Goal: Task Accomplishment & Management: Use online tool/utility

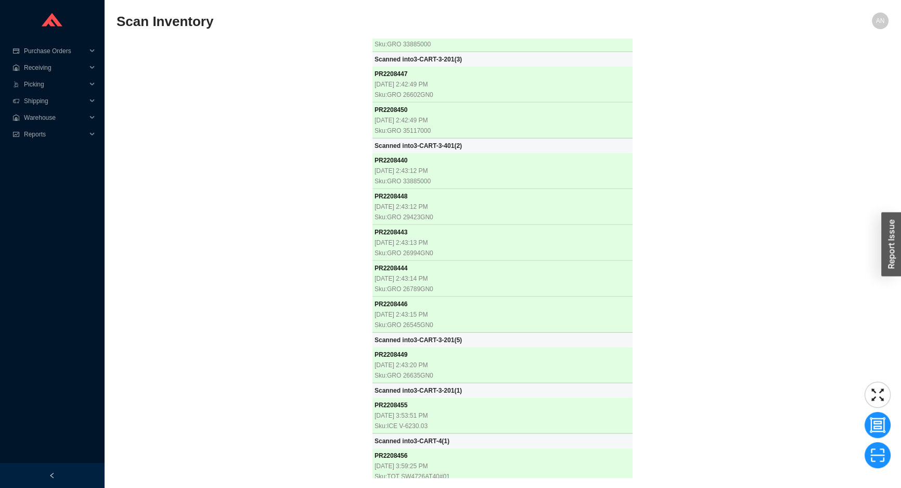
scroll to position [18062, 0]
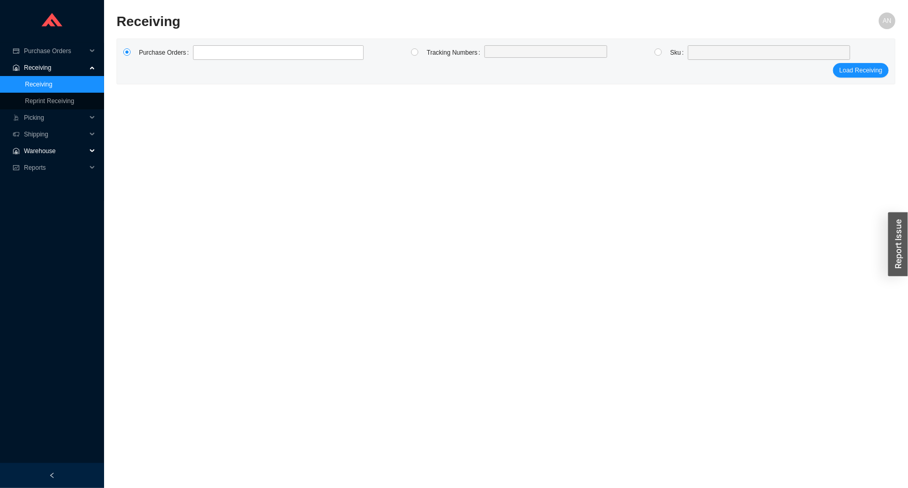
click at [43, 148] on span "Warehouse" at bounding box center [55, 151] width 62 height 17
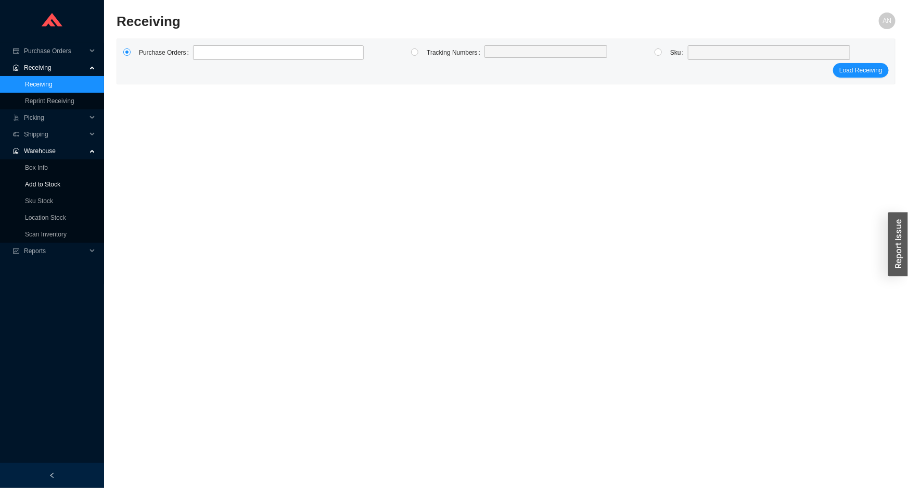
click at [56, 182] on link "Add to Stock" at bounding box center [42, 184] width 35 height 7
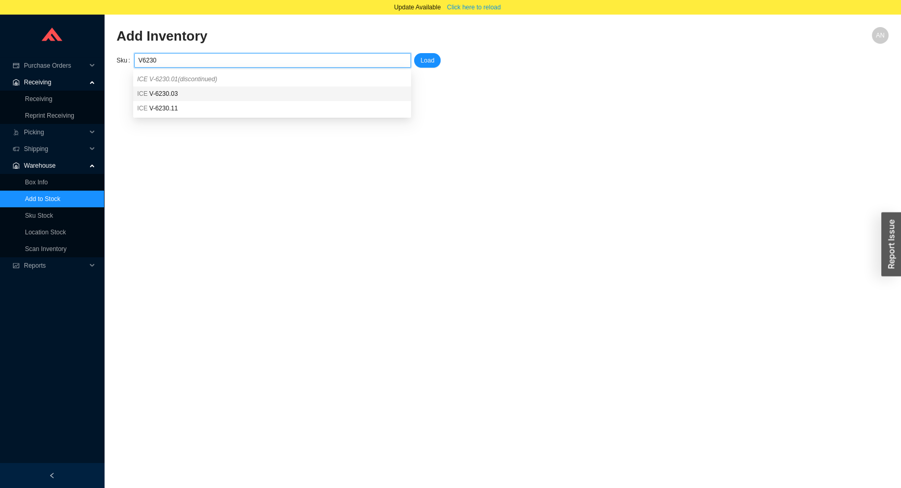
click at [151, 92] on span "V-6230.03" at bounding box center [163, 93] width 29 height 7
type input "ICE V-6230.03"
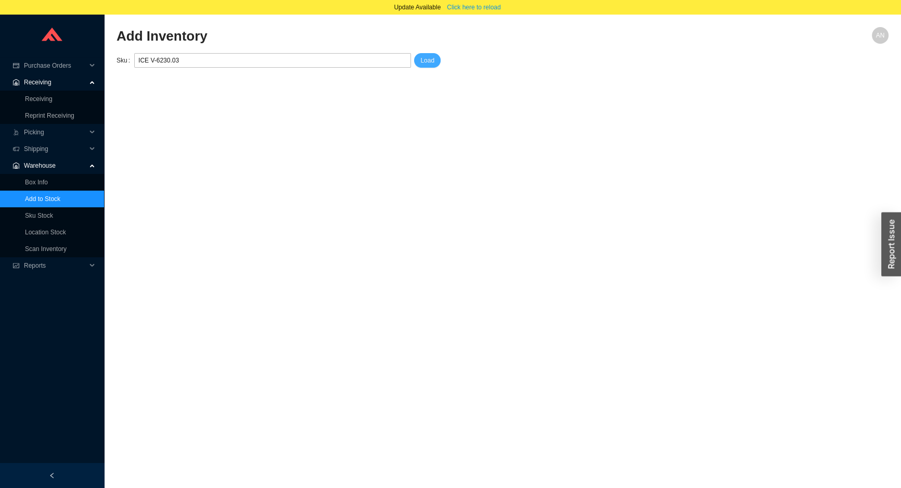
click at [432, 61] on span "Load" at bounding box center [427, 60] width 14 height 10
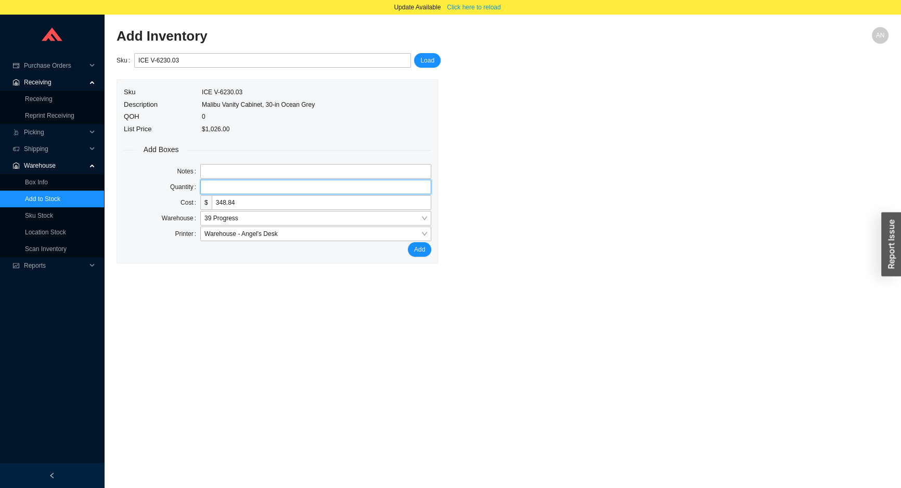
click at [209, 188] on input "tel" at bounding box center [315, 187] width 231 height 15
type input "1"
click at [408, 242] on button "Add" at bounding box center [419, 249] width 23 height 15
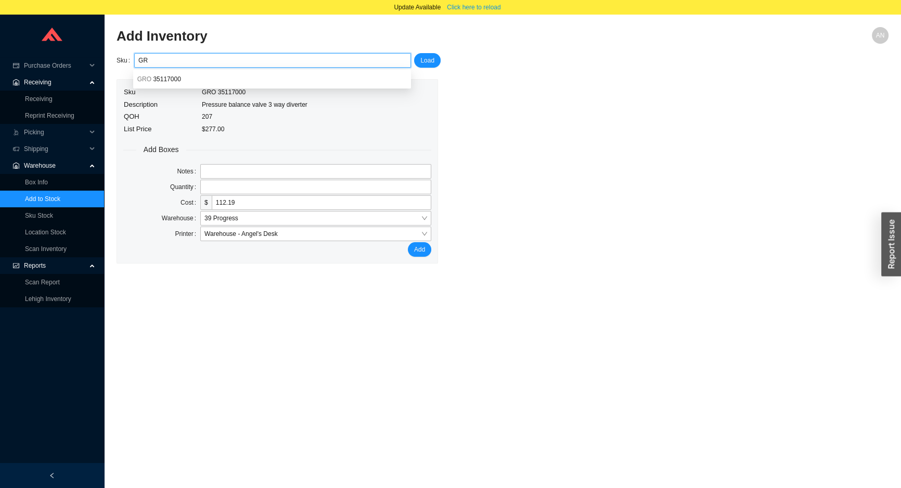
type input "G"
type input "TOT SW4726AT40#01"
click at [427, 59] on span "Load" at bounding box center [427, 60] width 14 height 10
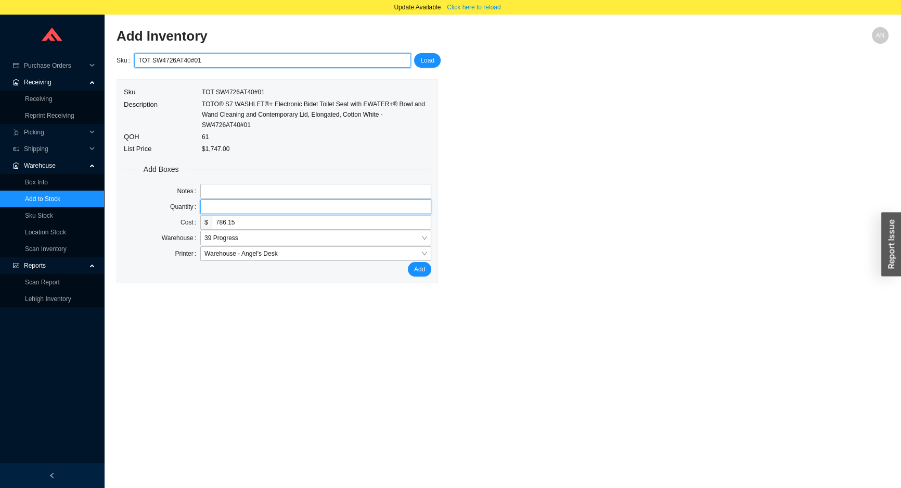
click at [225, 199] on input "tel" at bounding box center [315, 206] width 231 height 15
type input "1"
click at [408, 262] on button "Add" at bounding box center [419, 269] width 23 height 15
